Goal: Task Accomplishment & Management: Manage account settings

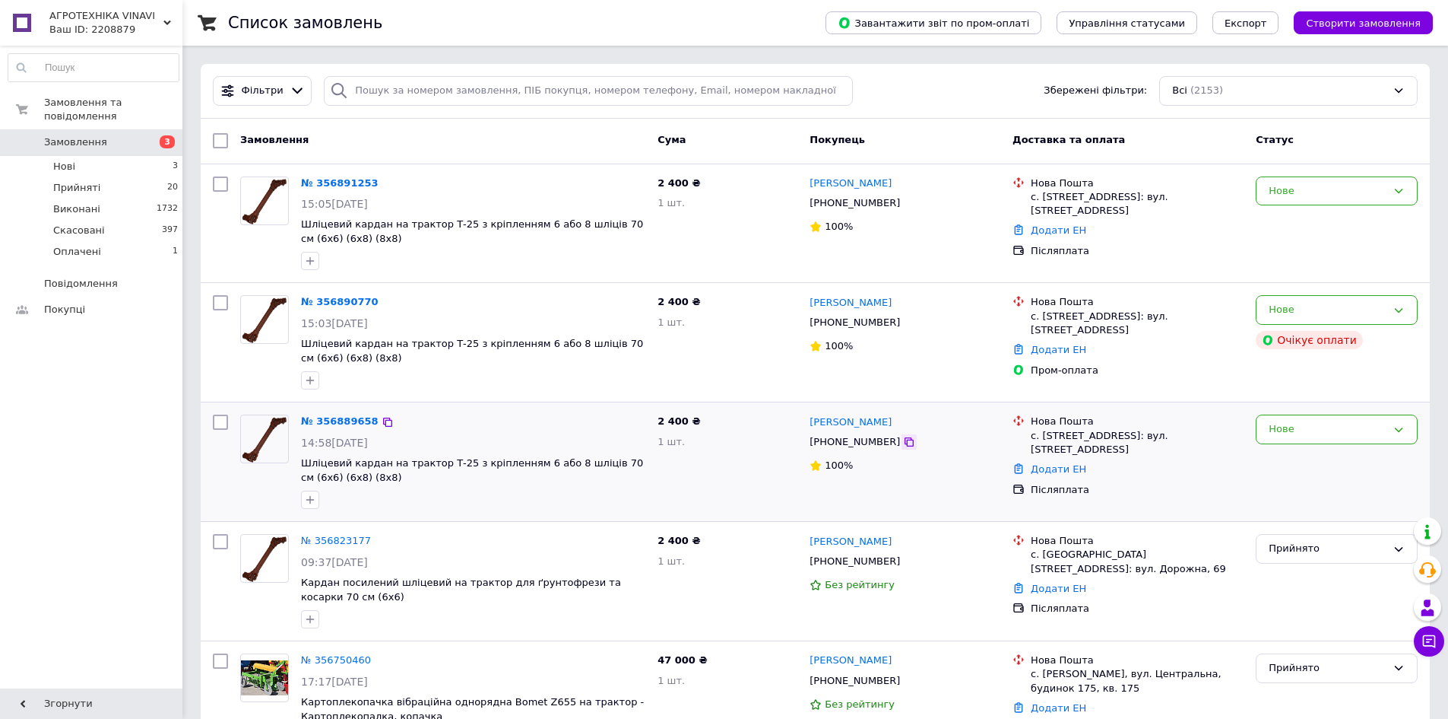
click at [903, 438] on icon at bounding box center [909, 442] width 12 height 12
click at [1388, 312] on div "Нове" at bounding box center [1337, 310] width 162 height 30
click at [1304, 395] on li "Скасовано" at bounding box center [1337, 397] width 160 height 28
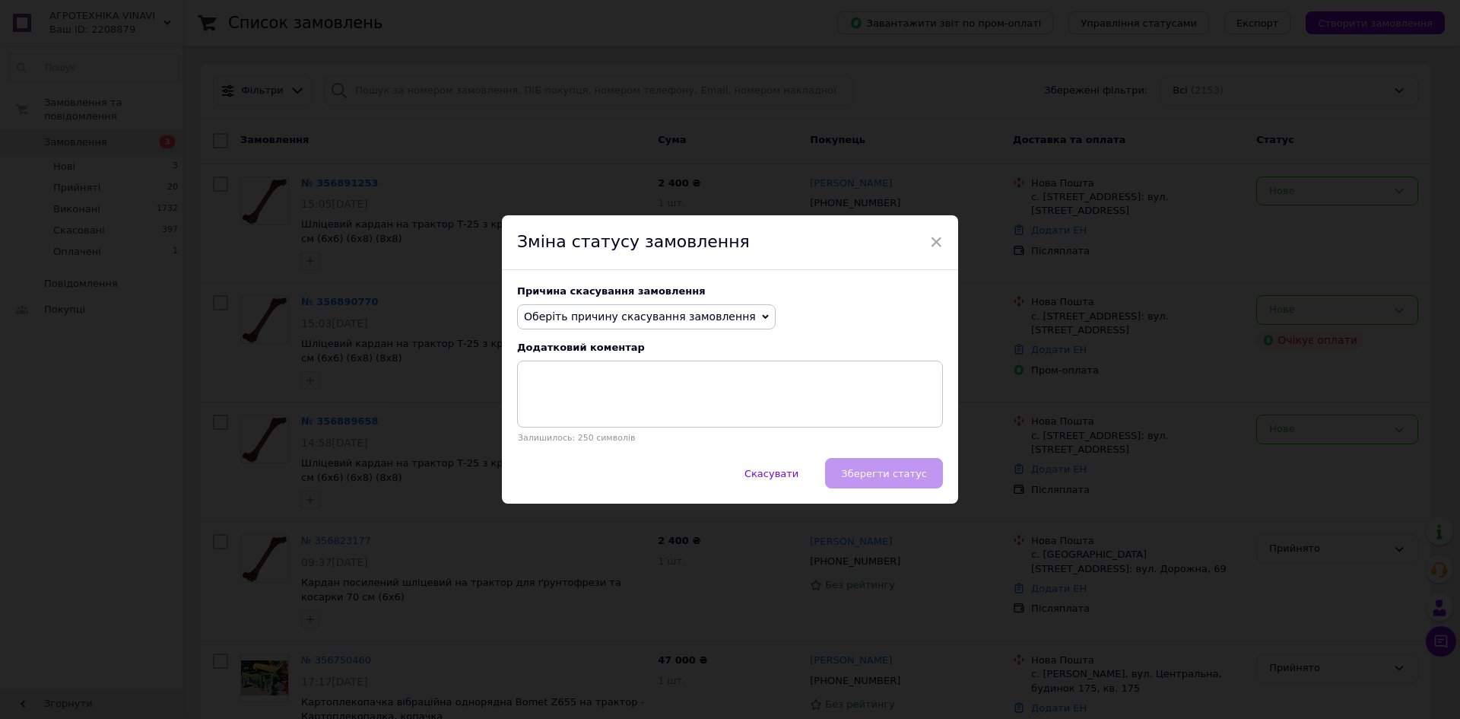
drag, startPoint x: 676, startPoint y: 320, endPoint x: 635, endPoint y: 383, distance: 75.3
click at [675, 321] on span "Оберіть причину скасування замовлення" at bounding box center [640, 316] width 232 height 12
click at [597, 433] on li "Замовлення-дублікат" at bounding box center [646, 431] width 257 height 21
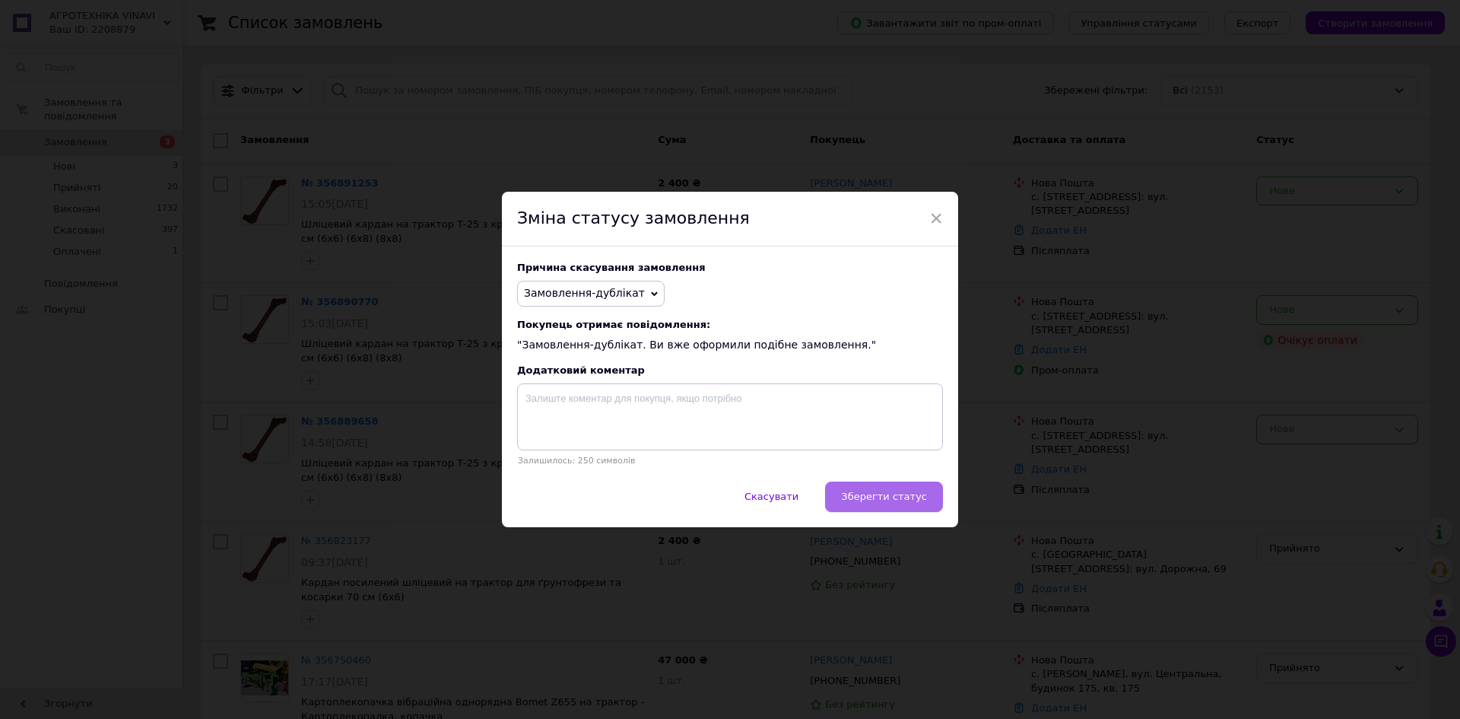
click at [874, 497] on span "Зберегти статус" at bounding box center [884, 495] width 86 height 11
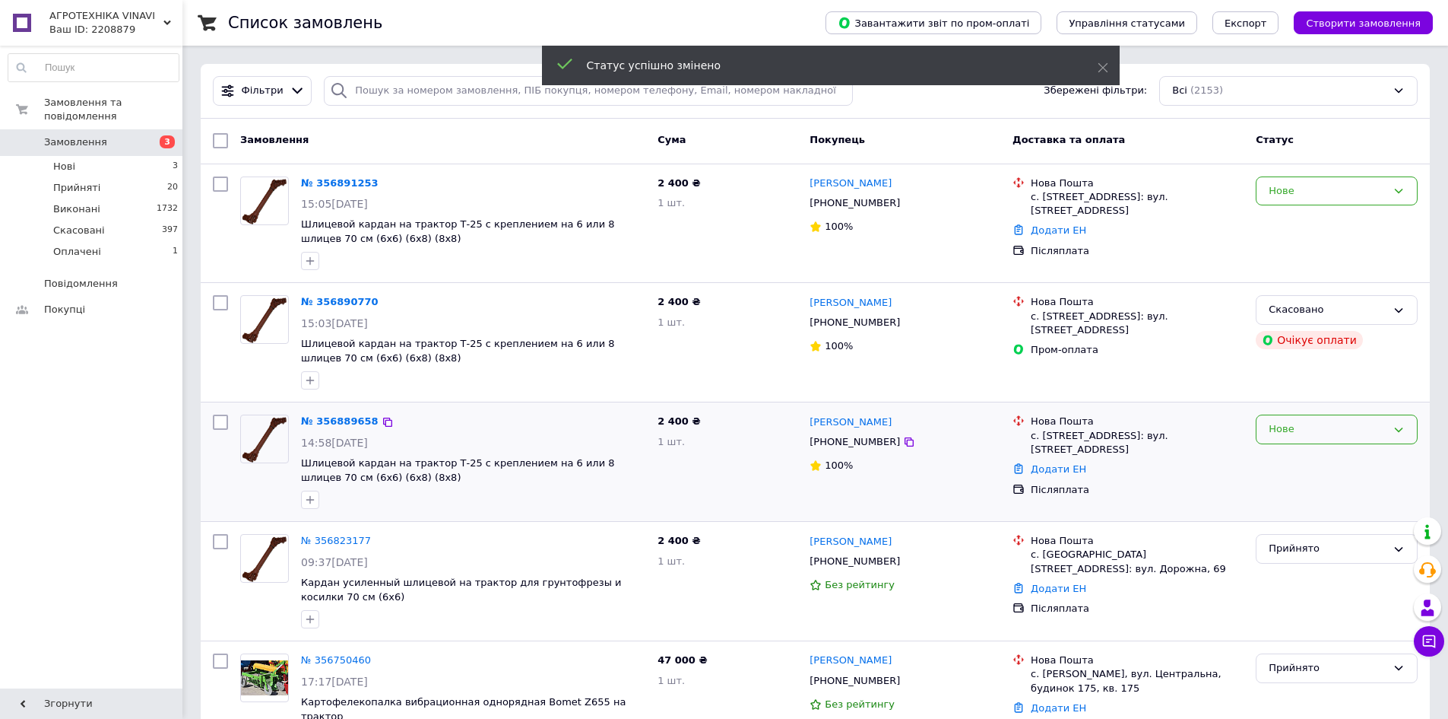
click at [1290, 430] on div "Нове" at bounding box center [1328, 429] width 118 height 16
click at [1307, 508] on li "Скасовано" at bounding box center [1337, 517] width 160 height 28
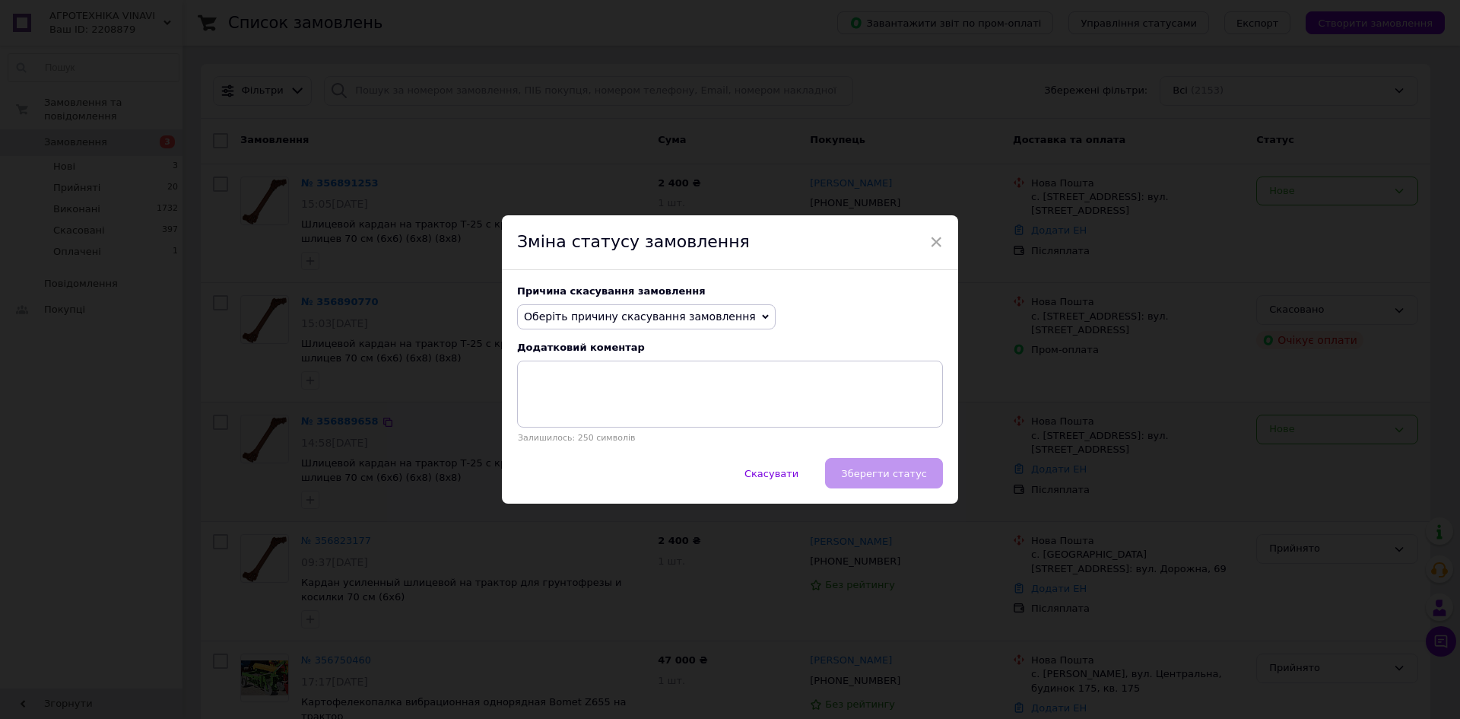
click at [653, 325] on span "Оберіть причину скасування замовлення" at bounding box center [646, 317] width 259 height 26
click at [608, 443] on li "Не вдається додзвонитися" at bounding box center [646, 453] width 257 height 21
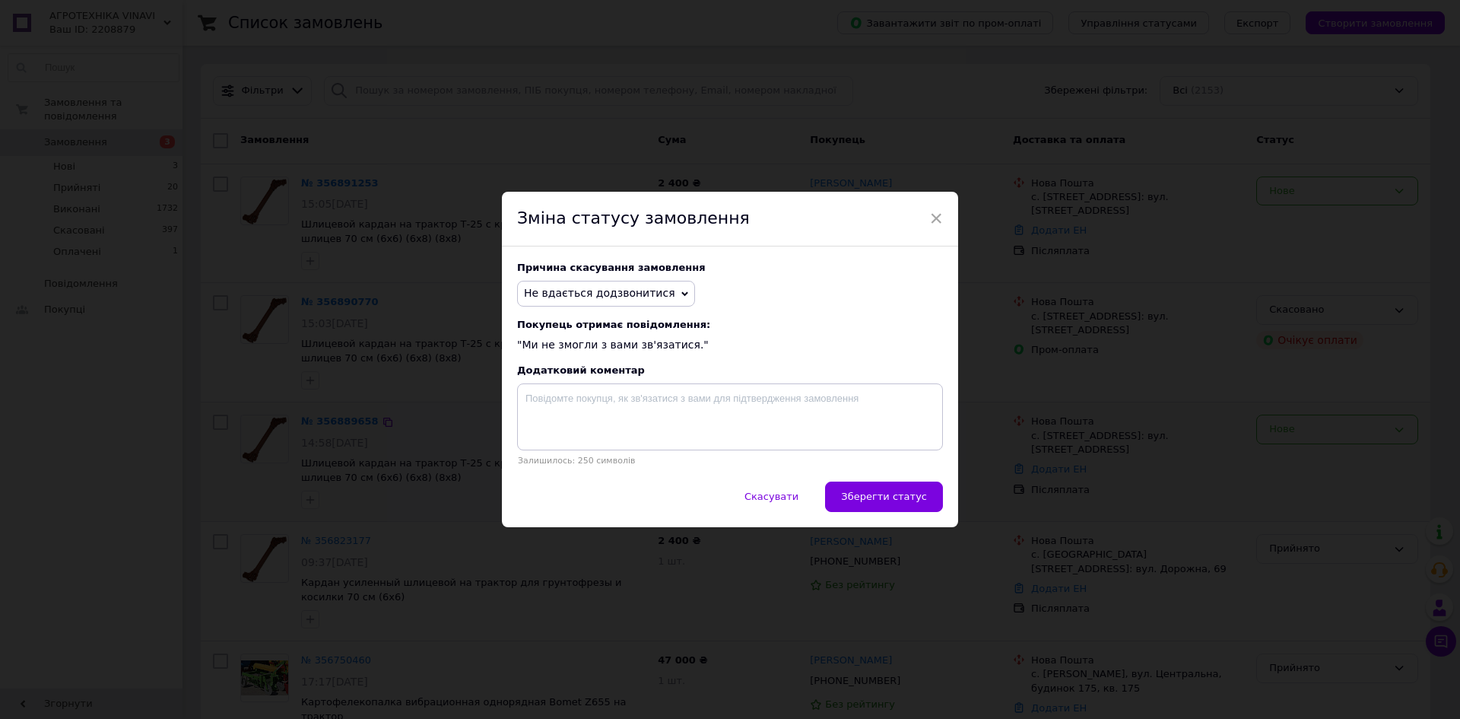
click at [597, 303] on span "Не вдається додзвонитися" at bounding box center [606, 294] width 178 height 26
click at [603, 405] on li "Замовлення-дублікат" at bounding box center [606, 408] width 176 height 21
click at [912, 500] on span "Зберегти статус" at bounding box center [884, 495] width 86 height 11
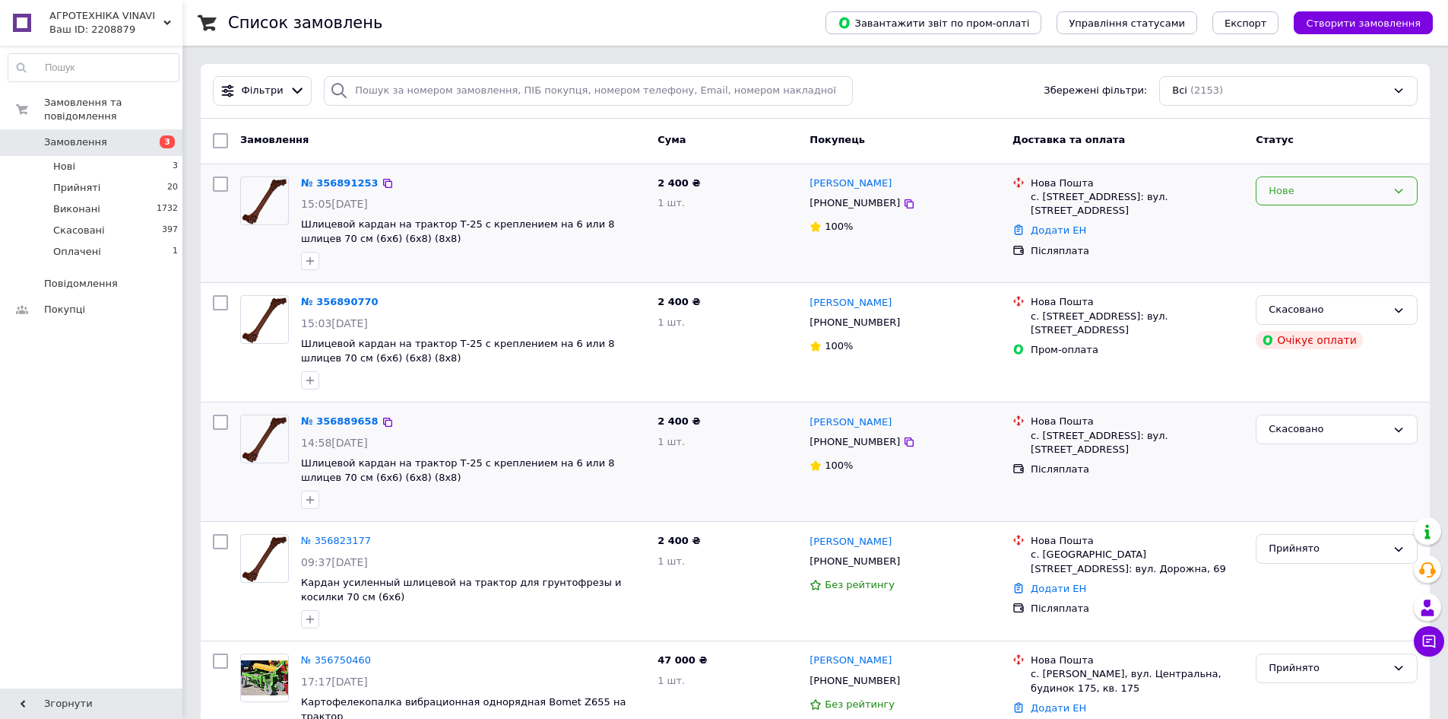
click at [1309, 183] on div "Нове" at bounding box center [1328, 191] width 118 height 16
click at [1308, 219] on li "Прийнято" at bounding box center [1337, 222] width 160 height 28
click at [905, 203] on icon at bounding box center [909, 203] width 9 height 9
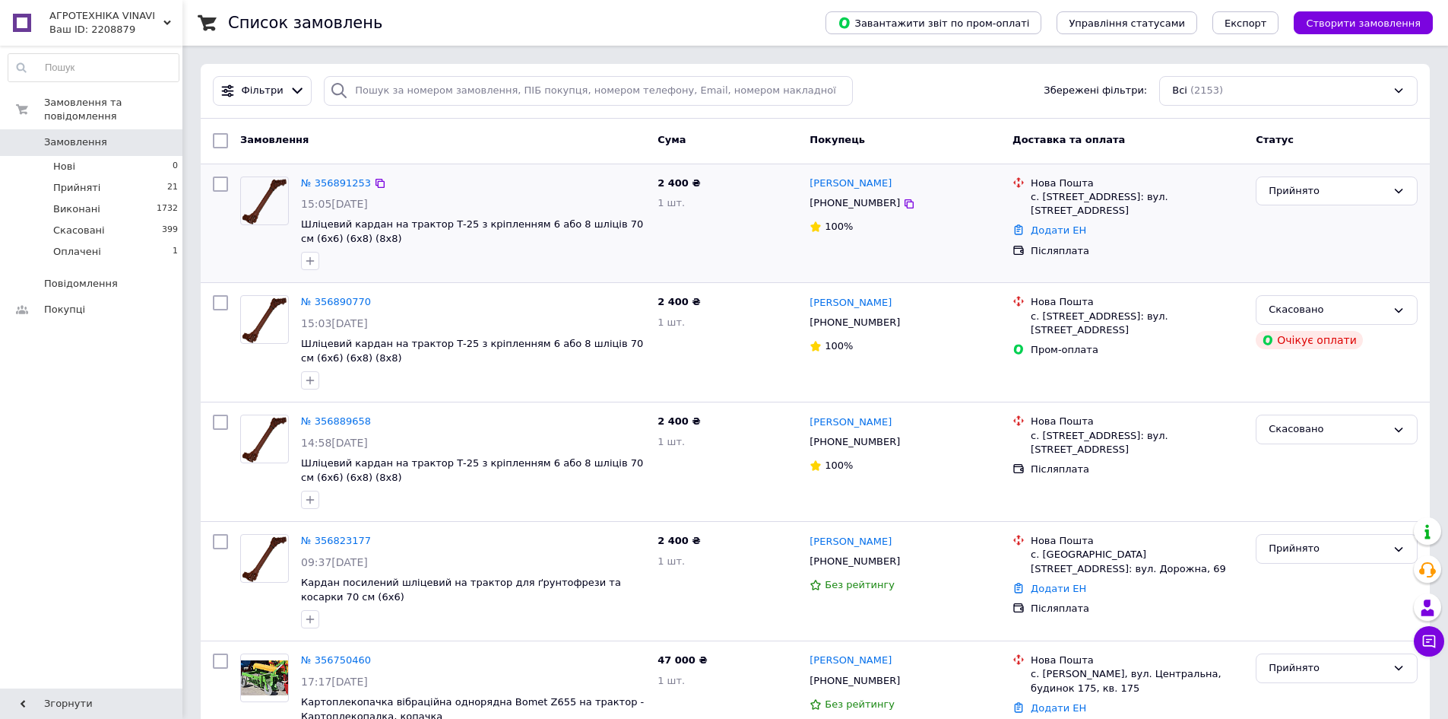
click at [271, 201] on img at bounding box center [264, 200] width 47 height 47
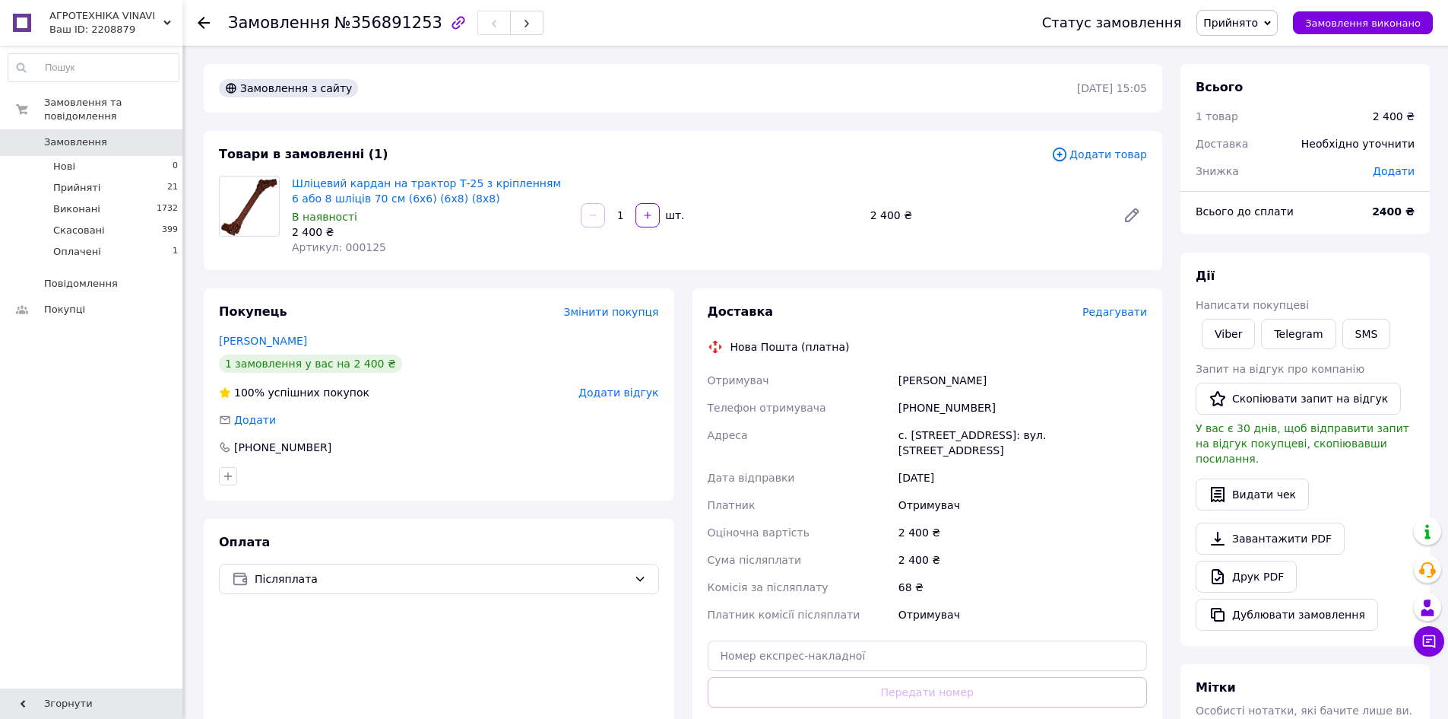
click at [257, 199] on img at bounding box center [249, 205] width 59 height 59
click at [314, 192] on link "Шліцевий кардан на трактор Т-25 з кріпленням 6 або 8 шліців 70 см (6х6) (6х8) (…" at bounding box center [426, 190] width 269 height 27
